Goal: Find specific page/section: Find specific page/section

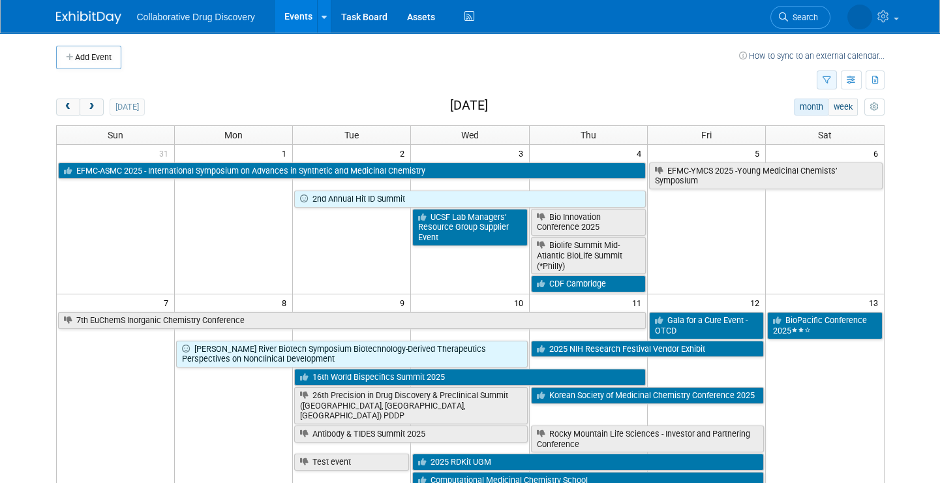
click at [821, 74] on button "button" at bounding box center [826, 79] width 20 height 19
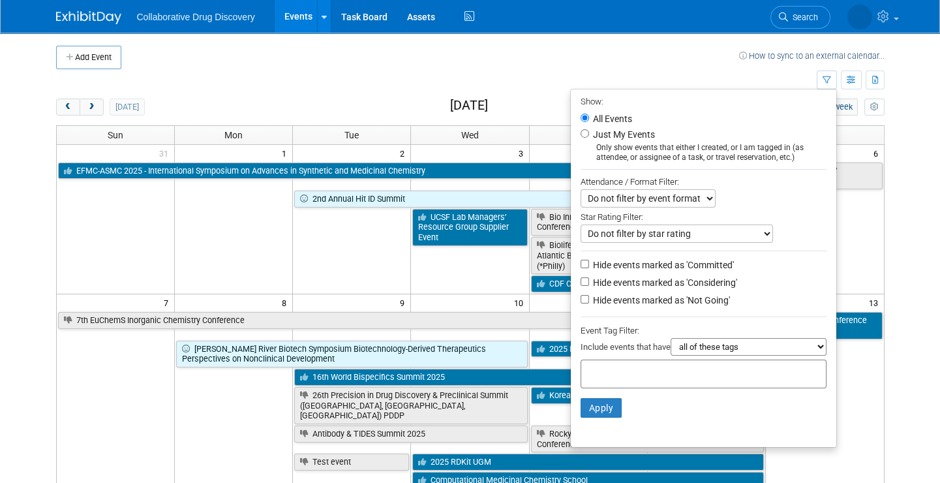
click at [697, 364] on div at bounding box center [703, 373] width 246 height 29
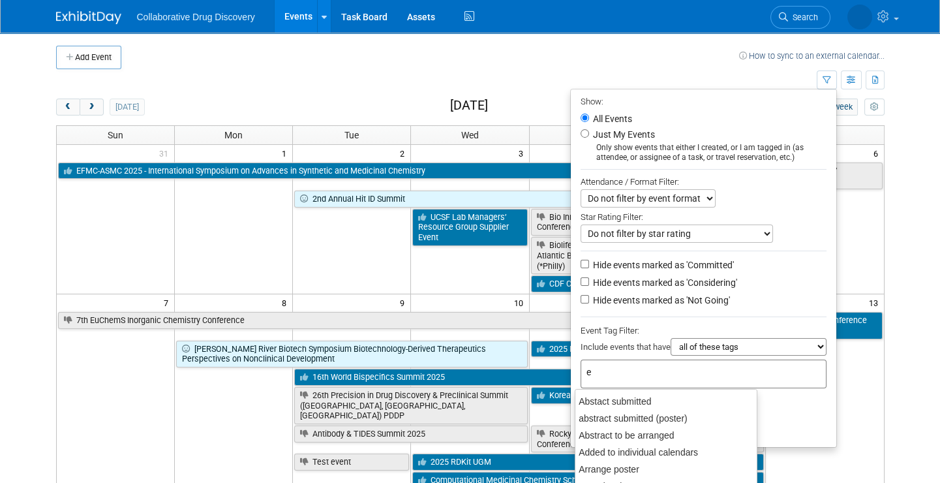
type input "eu"
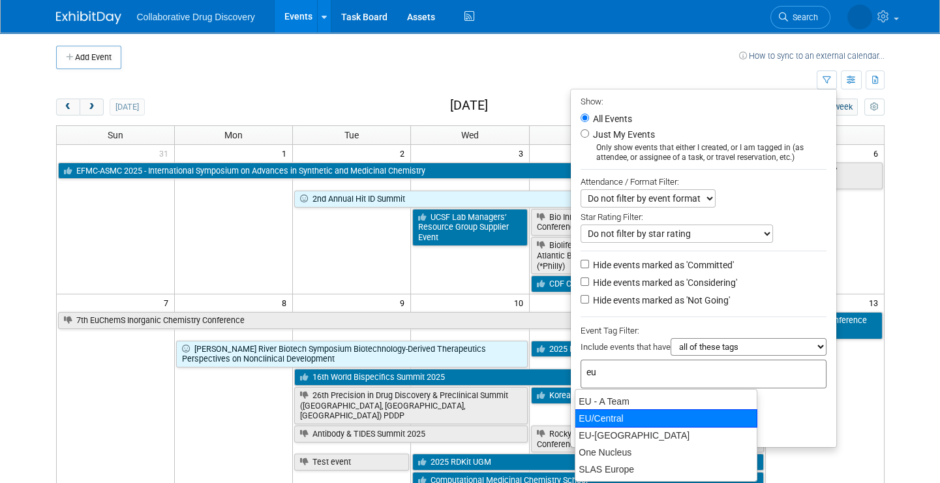
click at [644, 412] on div "EU/Central" at bounding box center [666, 418] width 183 height 18
type input "EU/Central"
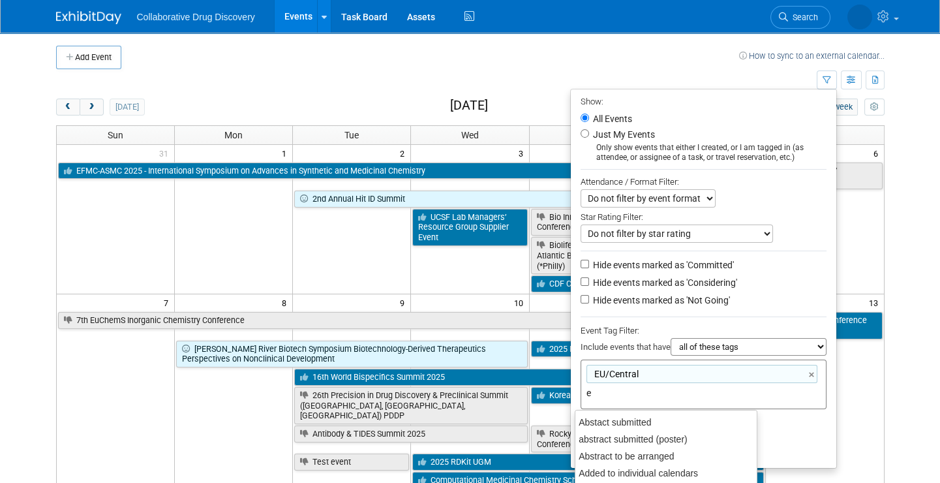
type input "eu"
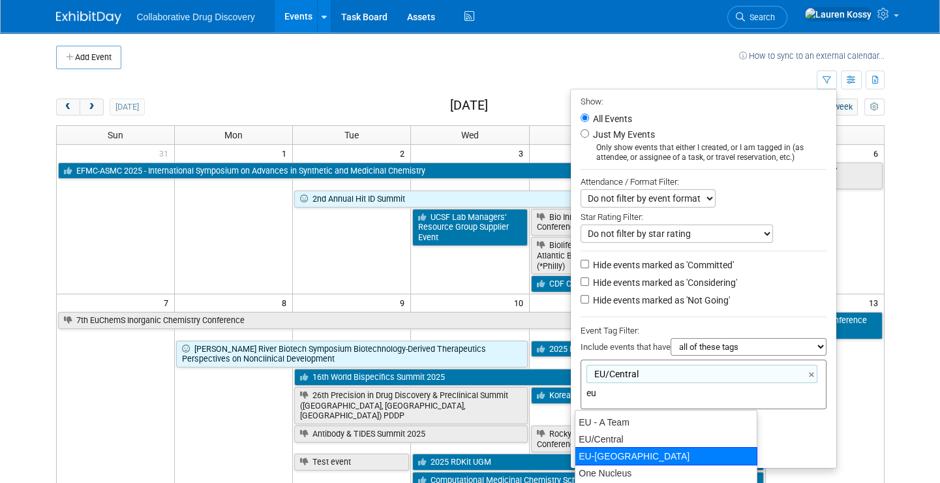
click at [629, 455] on div "EU-[GEOGRAPHIC_DATA]" at bounding box center [666, 456] width 183 height 18
type input "EU/[GEOGRAPHIC_DATA], [GEOGRAPHIC_DATA]-[GEOGRAPHIC_DATA]"
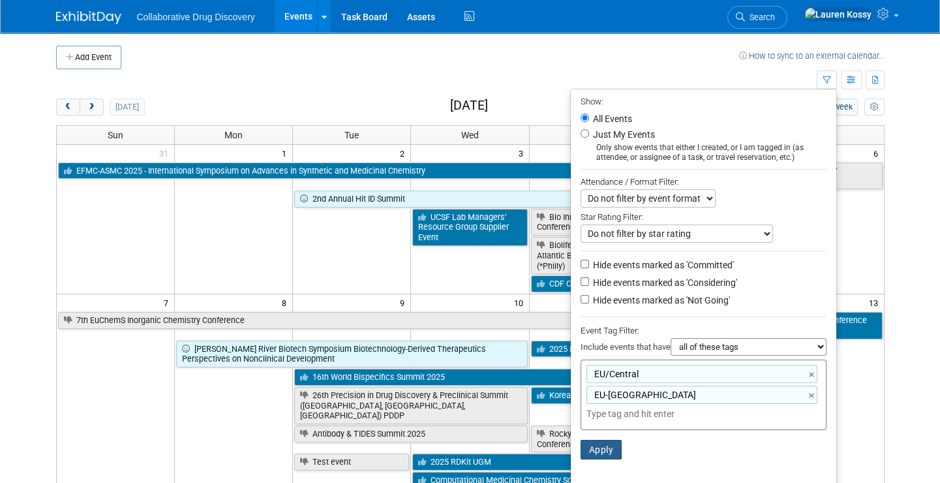
click at [588, 454] on button "Apply" at bounding box center [601, 450] width 42 height 20
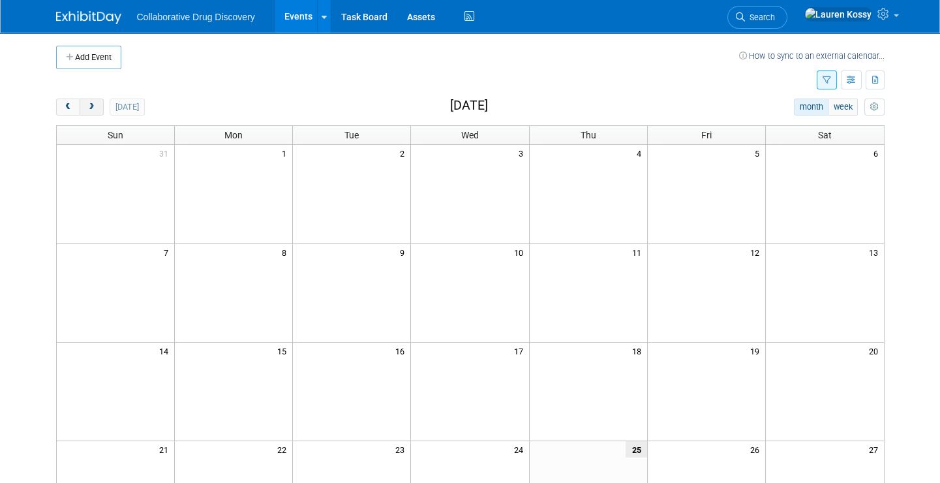
click at [91, 107] on span "next" at bounding box center [92, 107] width 10 height 8
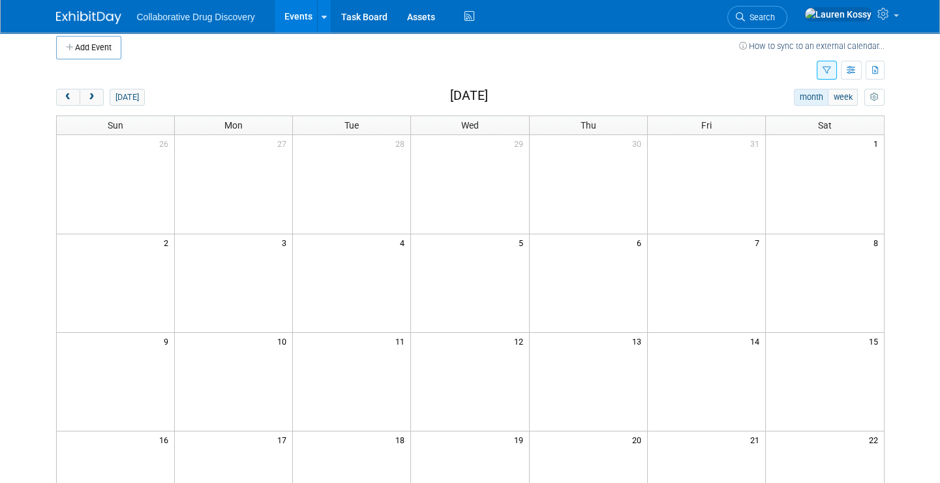
scroll to position [7, 0]
click at [830, 67] on button "button" at bounding box center [826, 72] width 20 height 19
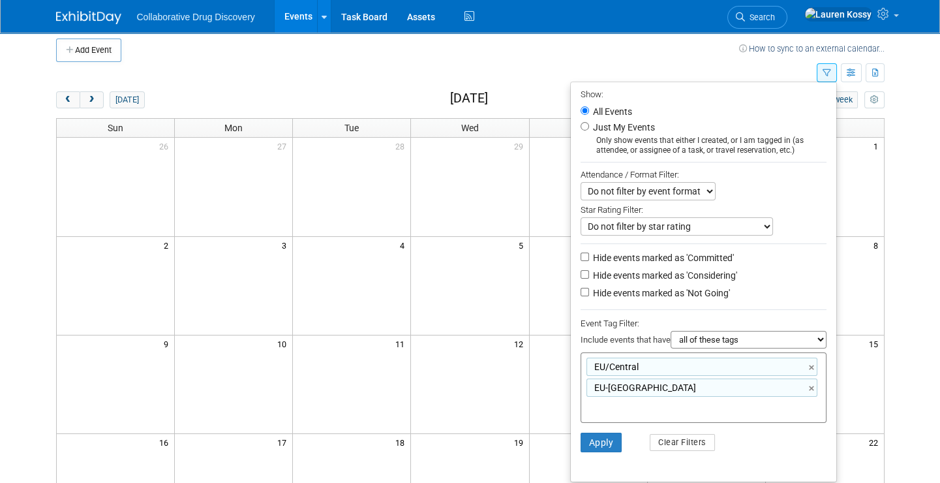
click at [706, 340] on select "all of these tags any one of these tags only and exactly these specific tags" at bounding box center [748, 340] width 156 height 18
click at [670, 331] on select "all of these tags any one of these tags only and exactly these specific tags" at bounding box center [748, 340] width 156 height 18
click at [710, 348] on select "all of these tags any one of these tags only and exactly these specific tags" at bounding box center [748, 340] width 156 height 18
select select "any"
click at [670, 331] on select "all of these tags any one of these tags only and exactly these specific tags" at bounding box center [748, 340] width 156 height 18
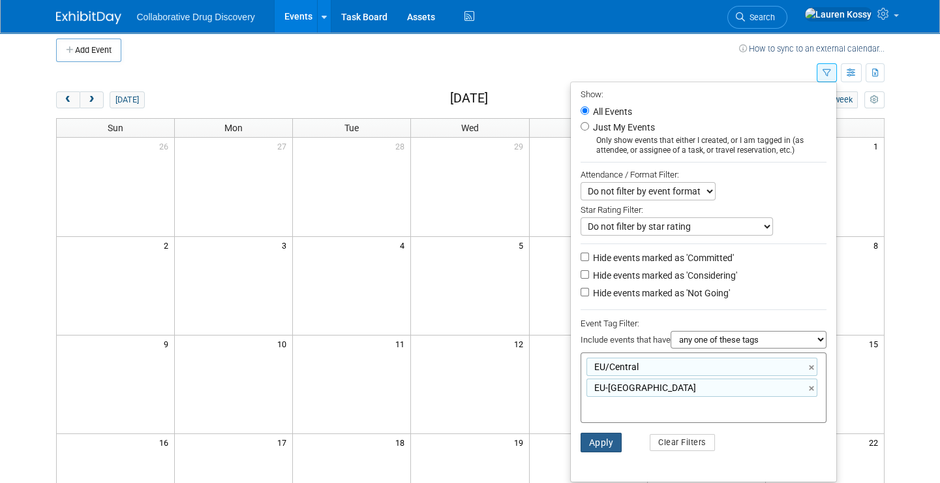
click at [596, 445] on button "Apply" at bounding box center [601, 442] width 42 height 20
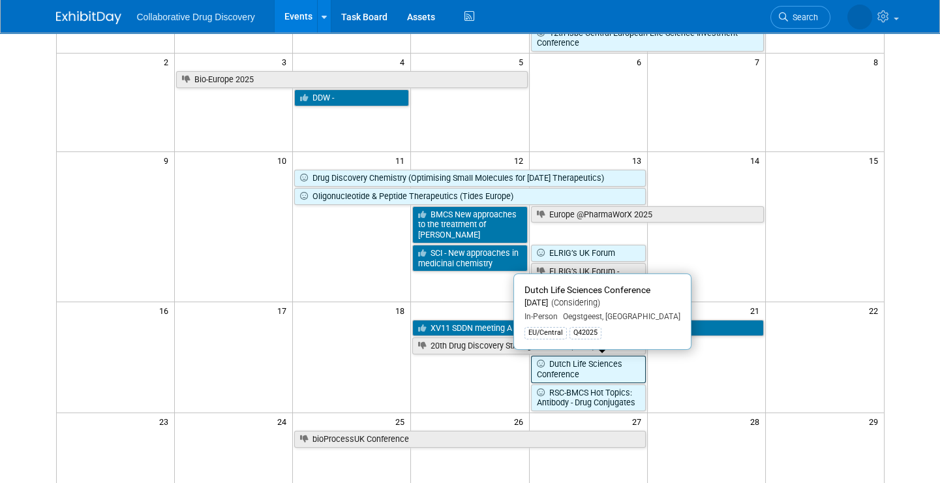
scroll to position [192, 0]
